Goal: Entertainment & Leisure: Consume media (video, audio)

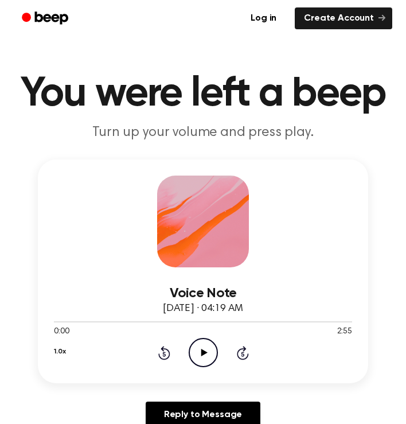
click at [197, 349] on icon "Play Audio" at bounding box center [203, 352] width 29 height 29
click at [164, 349] on icon at bounding box center [164, 353] width 12 height 14
click at [167, 362] on div "1.0x Rewind 5 seconds Pause Audio Skip 5 seconds" at bounding box center [203, 352] width 298 height 29
click at [164, 358] on icon "Rewind 5 seconds" at bounding box center [164, 352] width 13 height 15
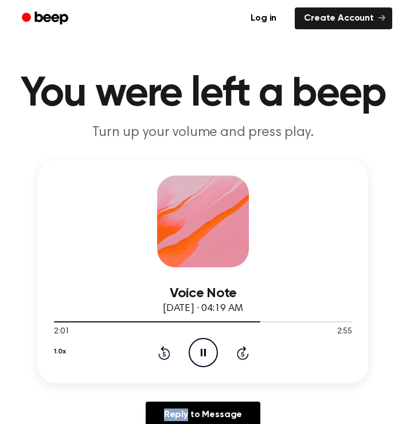
click at [164, 358] on icon "Rewind 5 seconds" at bounding box center [164, 352] width 13 height 15
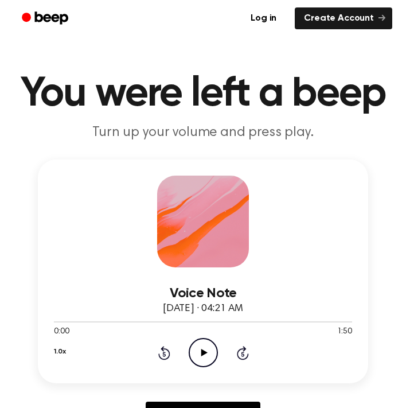
click at [200, 358] on icon "Play Audio" at bounding box center [203, 352] width 29 height 29
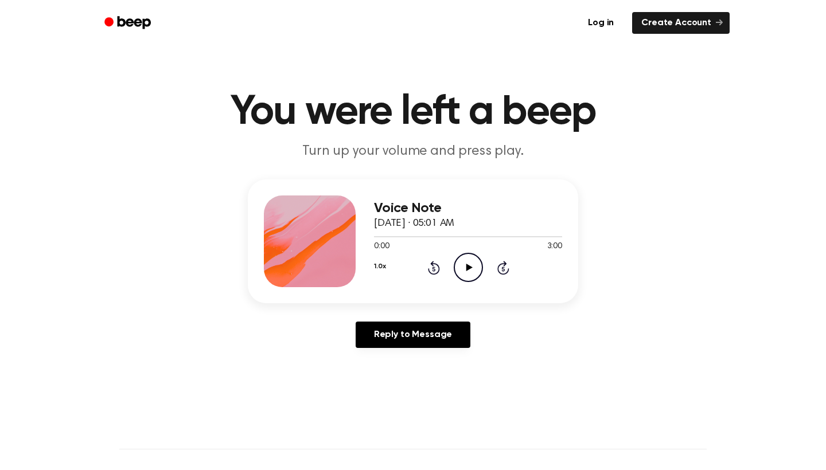
click at [466, 275] on icon "Play Audio" at bounding box center [468, 267] width 29 height 29
click at [458, 269] on icon "Play Audio" at bounding box center [468, 267] width 29 height 29
